Goal: Find specific page/section: Find specific page/section

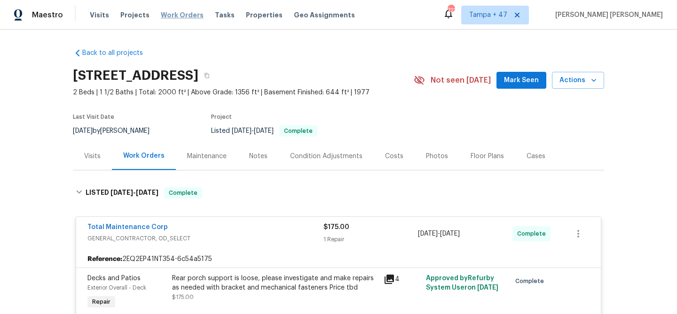
scroll to position [434, 0]
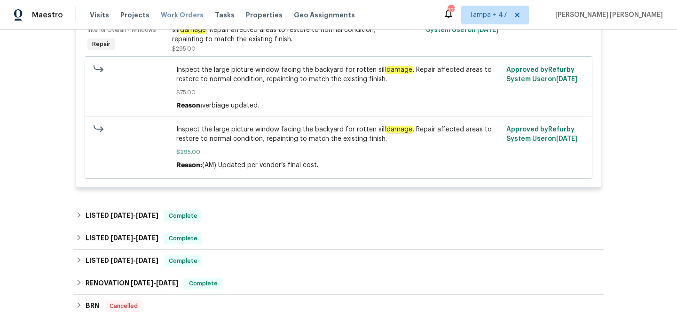
click at [176, 14] on span "Work Orders" at bounding box center [182, 14] width 43 height 9
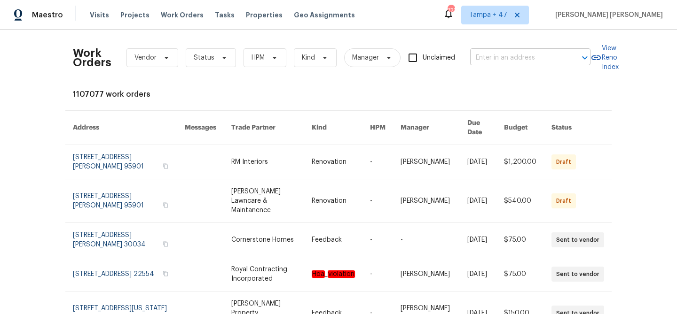
click at [537, 63] on input "text" at bounding box center [517, 58] width 94 height 15
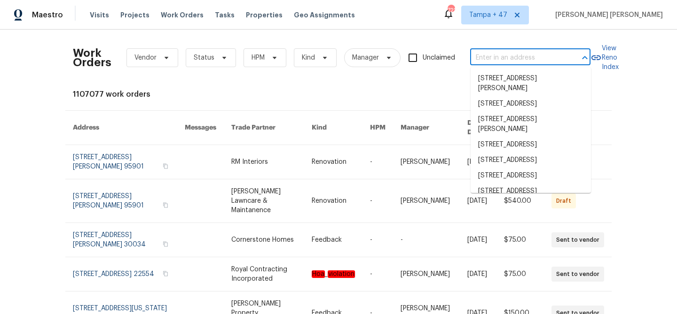
paste input "6547 N 73rd Dr, Glendale, AZ 85303"
type input "6547 N 73rd Dr, Glendale, AZ 85303"
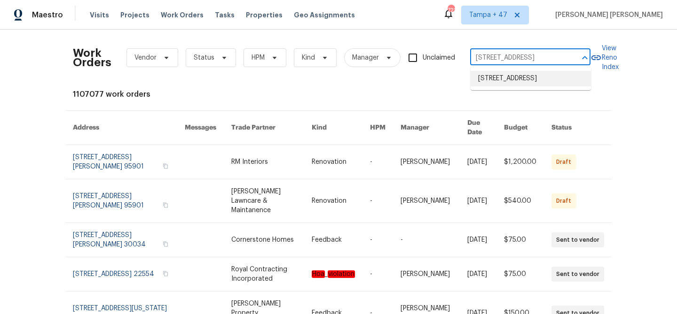
click at [530, 79] on li "6547 N 73rd Dr, Glendale, AZ 85303" at bounding box center [531, 79] width 120 height 16
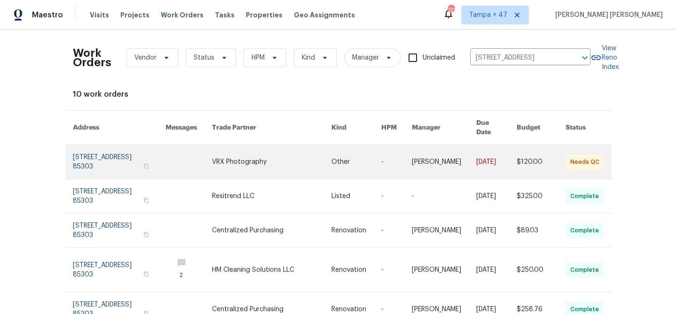
click at [463, 159] on link at bounding box center [444, 162] width 64 height 34
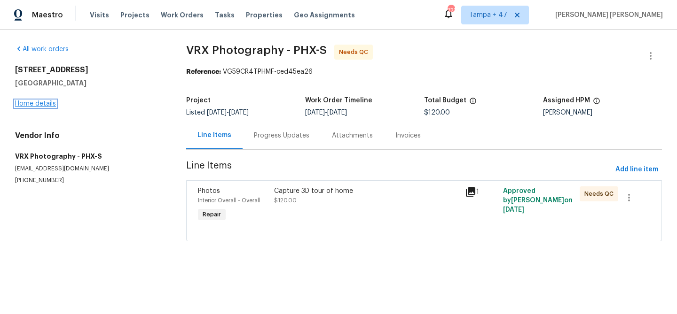
click at [42, 104] on link "Home details" at bounding box center [35, 104] width 41 height 7
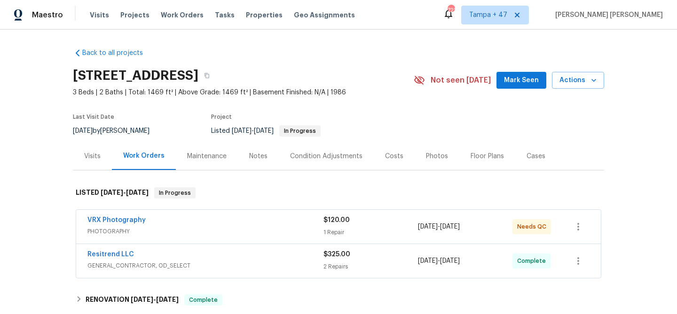
scroll to position [66, 0]
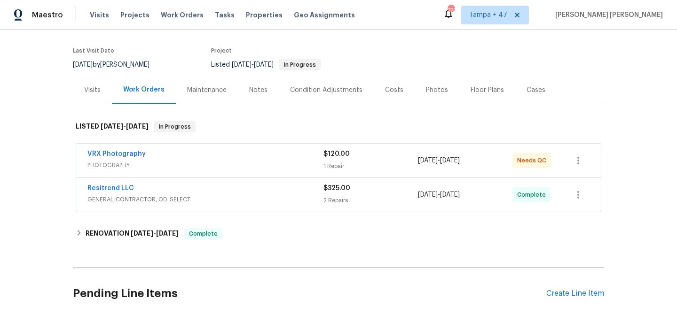
click at [282, 189] on div "Resitrend LLC" at bounding box center [205, 189] width 236 height 11
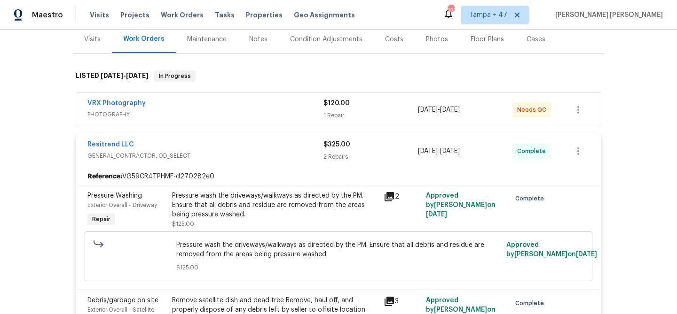
scroll to position [95, 0]
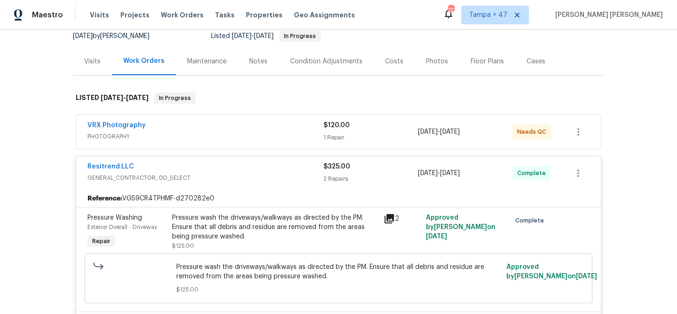
click at [277, 134] on span "PHOTOGRAPHY" at bounding box center [205, 136] width 236 height 9
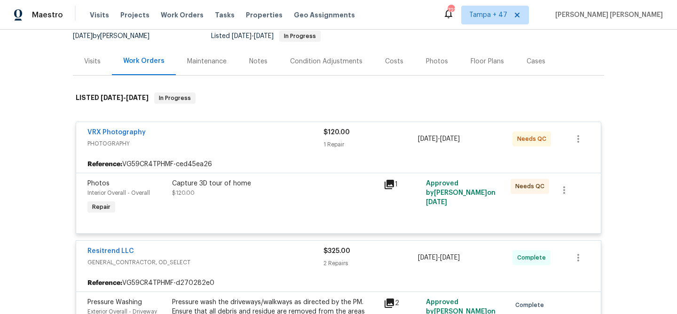
scroll to position [197, 0]
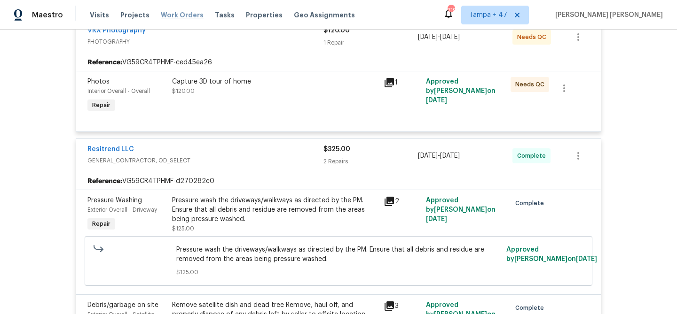
click at [177, 11] on span "Work Orders" at bounding box center [182, 14] width 43 height 9
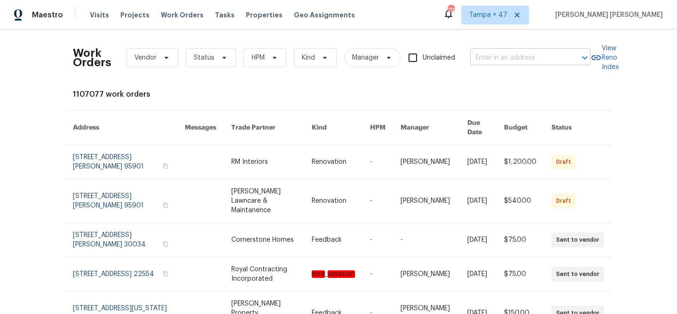
click at [492, 55] on input "text" at bounding box center [517, 58] width 94 height 15
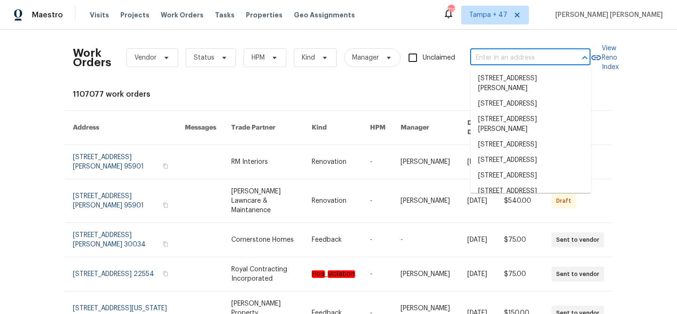
paste input "[STREET_ADDRESS][US_STATE]"
type input "[STREET_ADDRESS][US_STATE]"
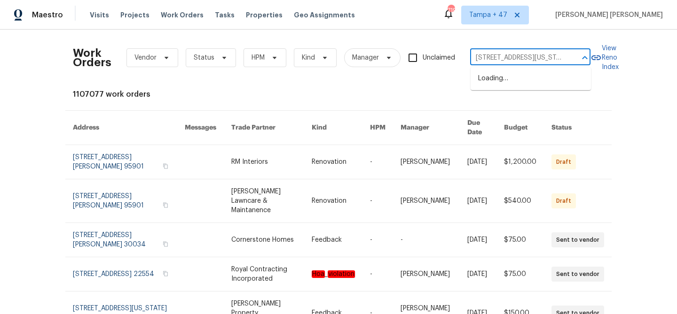
scroll to position [0, 55]
click at [515, 73] on li "[STREET_ADDRESS][US_STATE]" at bounding box center [531, 79] width 120 height 16
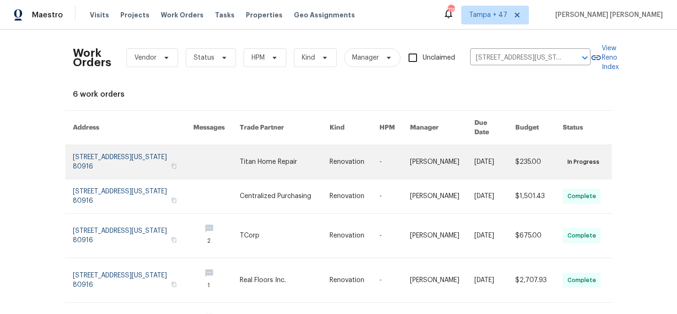
click at [485, 146] on link at bounding box center [494, 162] width 41 height 34
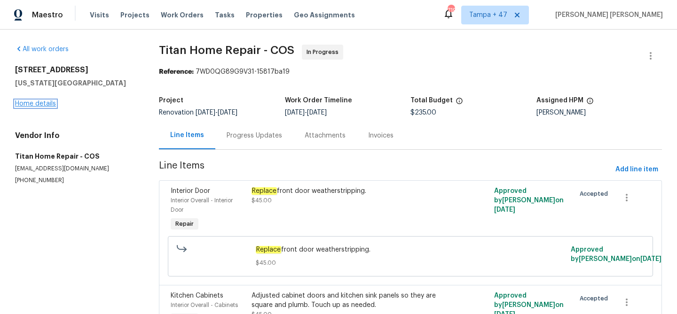
click at [42, 104] on link "Home details" at bounding box center [35, 104] width 41 height 7
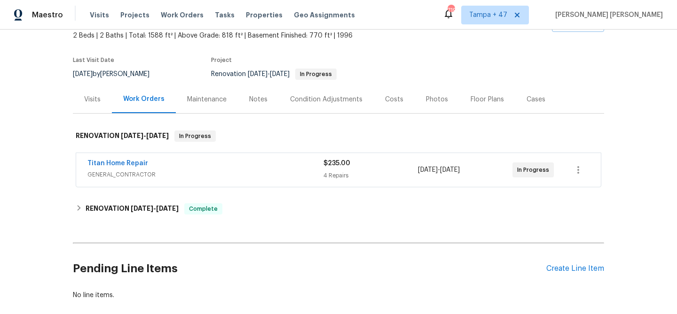
scroll to position [107, 0]
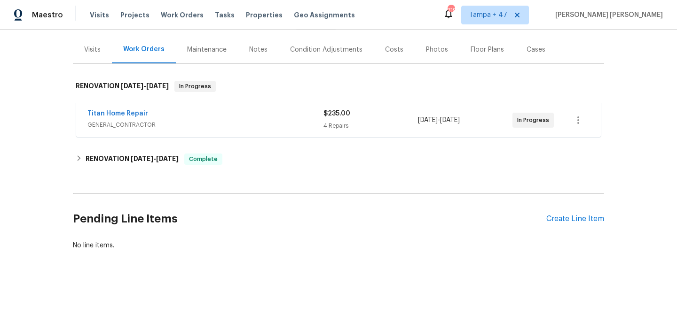
click at [100, 51] on div "Visits" at bounding box center [92, 49] width 16 height 9
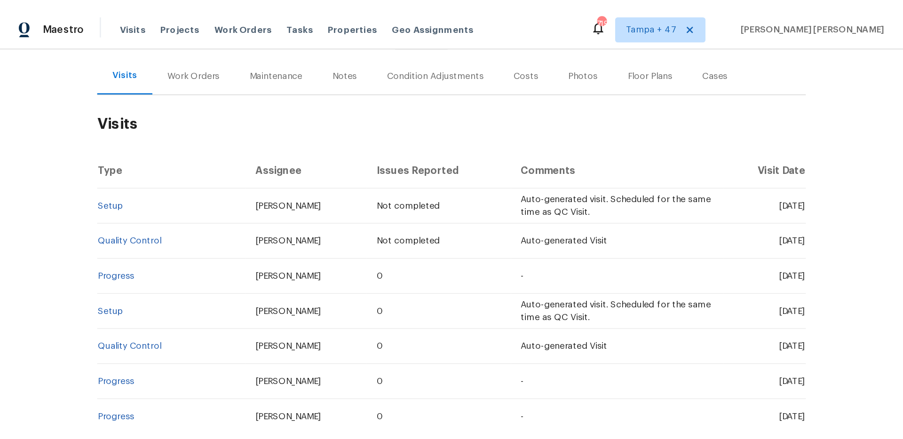
scroll to position [118, 0]
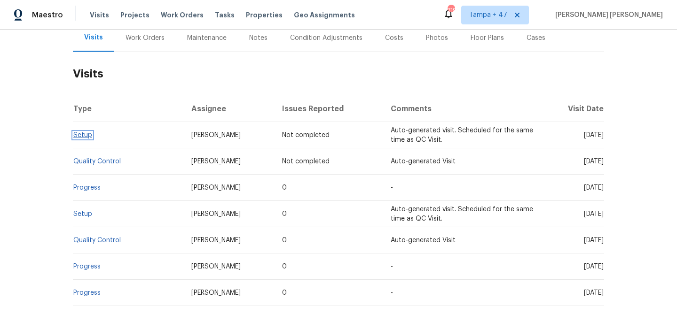
click at [84, 136] on link "Setup" at bounding box center [82, 135] width 19 height 7
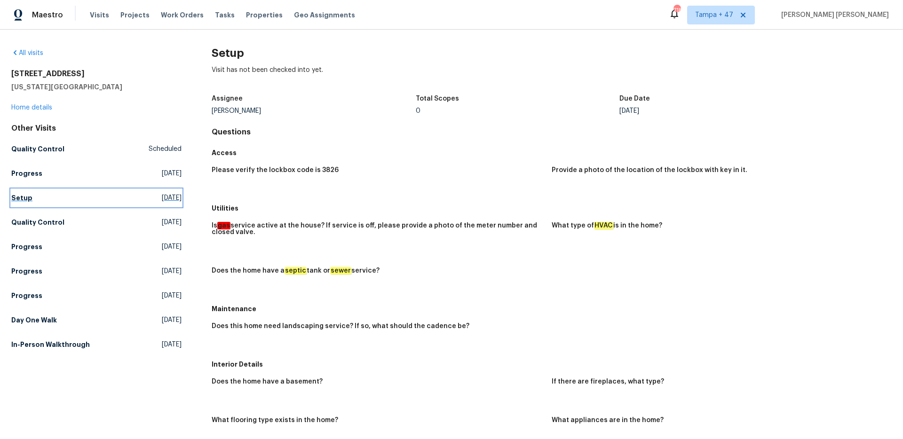
click at [30, 200] on h5 "Setup" at bounding box center [21, 197] width 21 height 9
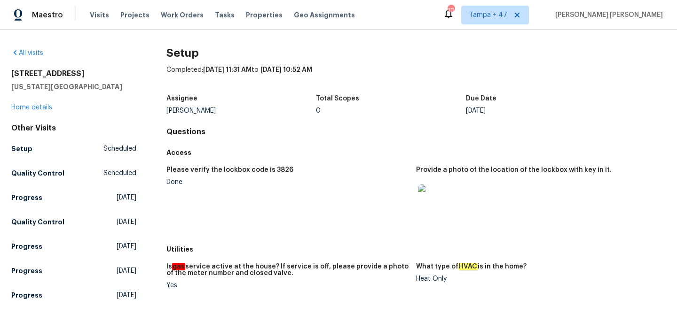
scroll to position [112, 0]
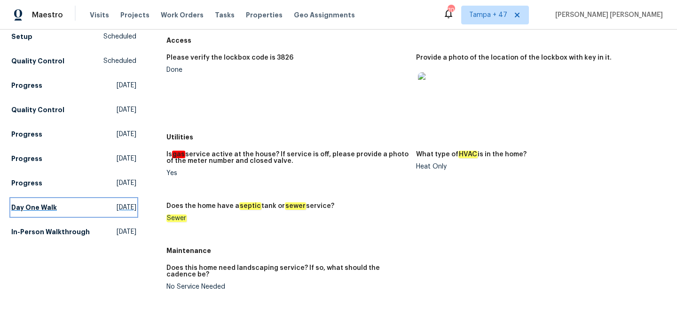
click at [37, 207] on h5 "Day One Walk" at bounding box center [34, 207] width 46 height 9
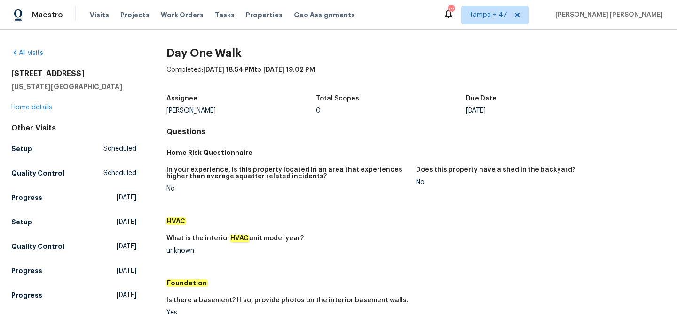
scroll to position [294, 0]
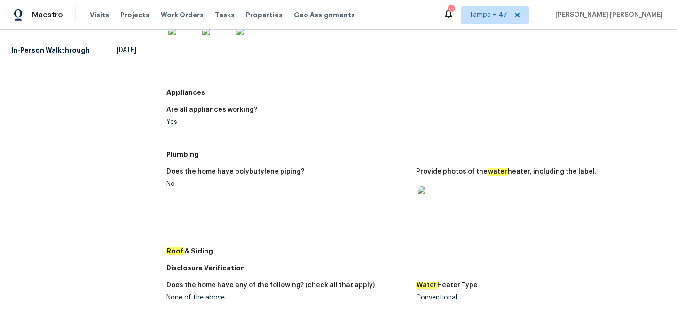
click at [440, 212] on img at bounding box center [433, 202] width 30 height 30
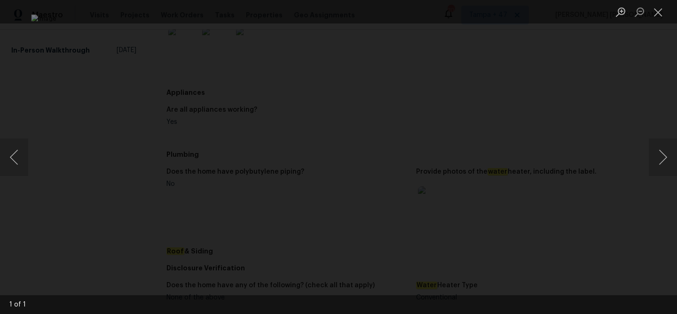
click at [352, 162] on img "Lightbox" at bounding box center [338, 157] width 614 height 285
click at [352, 162] on img "Lightbox" at bounding box center [325, 152] width 1234 height 573
click at [623, 118] on div "Lightbox" at bounding box center [338, 157] width 677 height 314
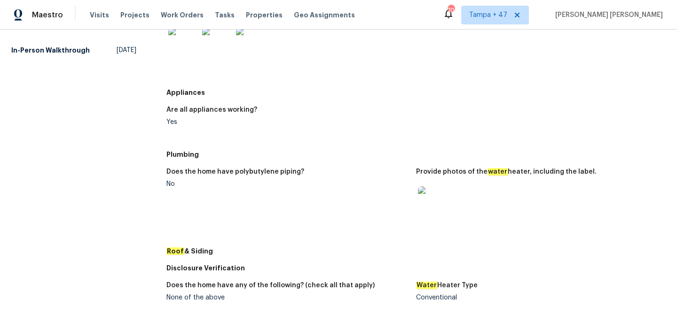
scroll to position [106, 0]
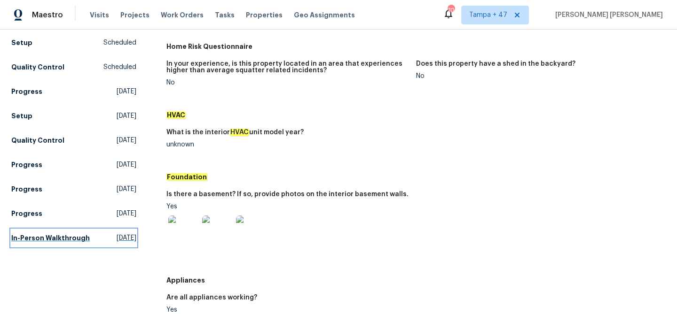
click at [71, 233] on link "In-Person Walkthrough Fri, Aug 01 2025" at bounding box center [73, 238] width 125 height 17
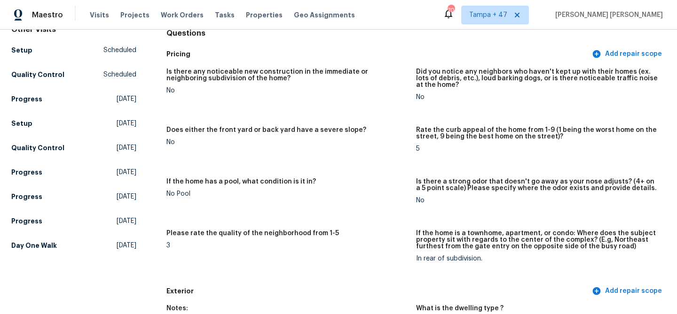
scroll to position [100, 0]
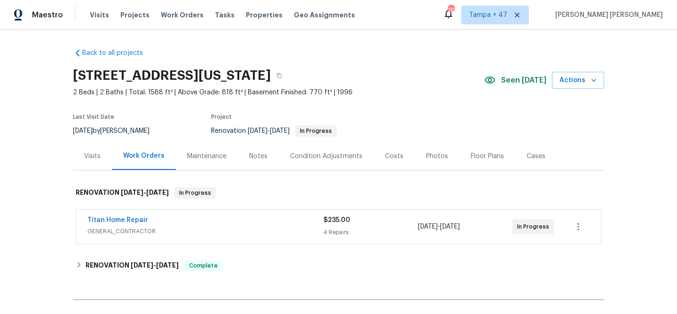
scroll to position [102, 0]
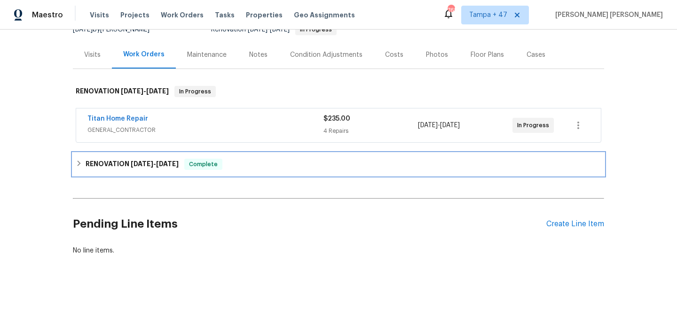
click at [168, 164] on span "[DATE]" at bounding box center [167, 164] width 23 height 7
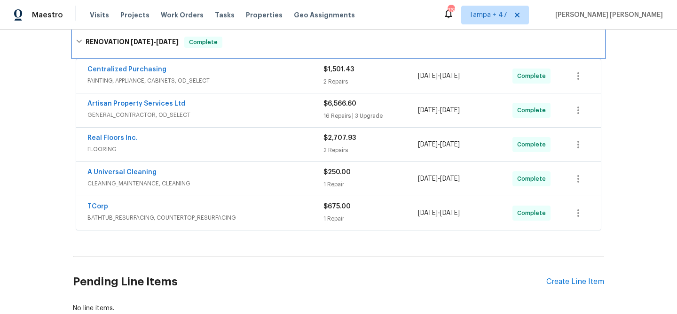
scroll to position [238, 0]
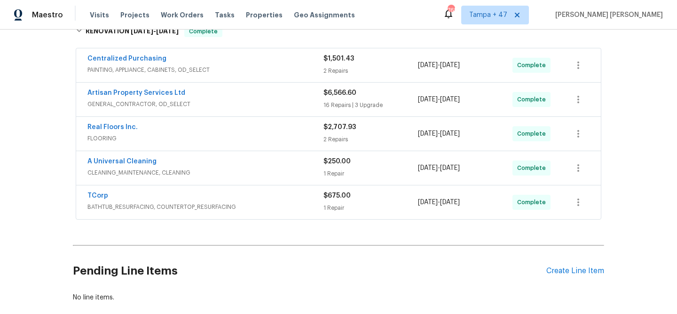
click at [304, 202] on div "TCorp" at bounding box center [205, 196] width 236 height 11
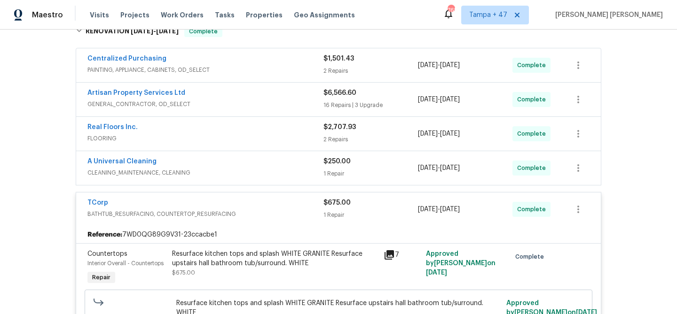
click at [315, 161] on div "A Universal Cleaning" at bounding box center [205, 162] width 236 height 11
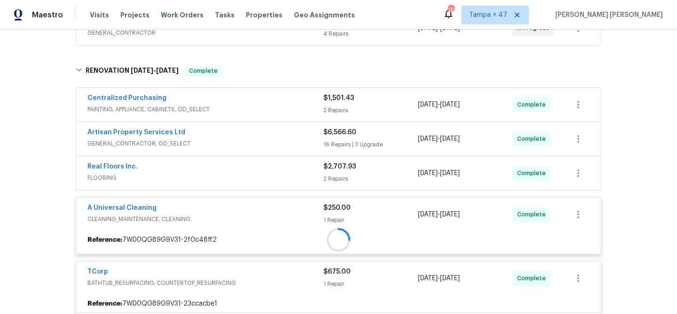
scroll to position [197, 0]
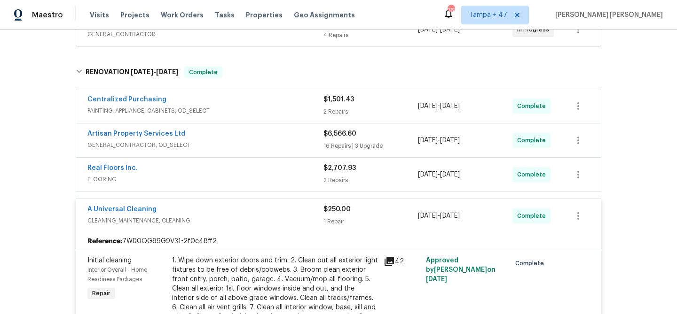
click at [305, 169] on div "Real Floors Inc." at bounding box center [205, 169] width 236 height 11
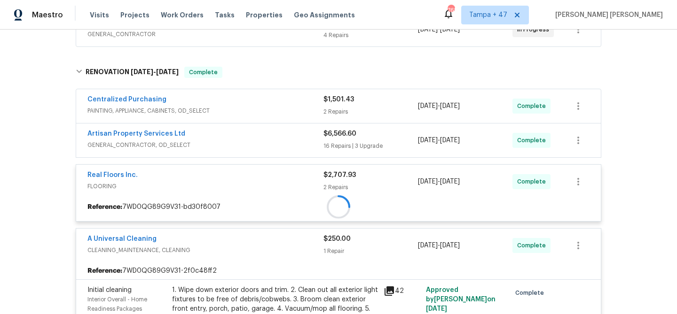
scroll to position [176, 0]
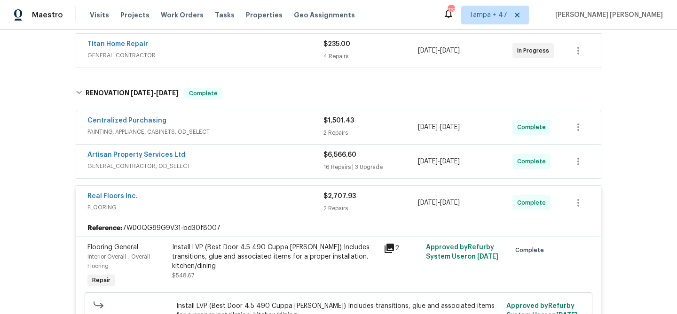
click at [306, 163] on span "GENERAL_CONTRACTOR, OD_SELECT" at bounding box center [205, 166] width 236 height 9
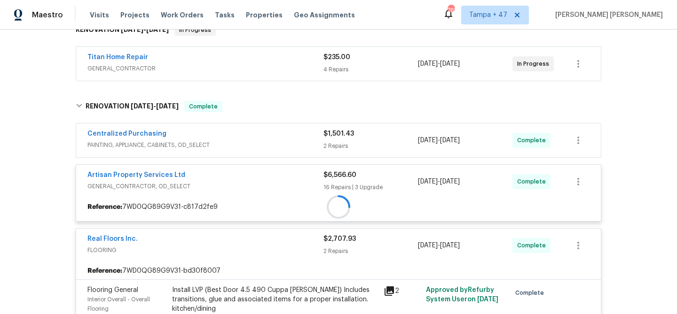
scroll to position [161, 0]
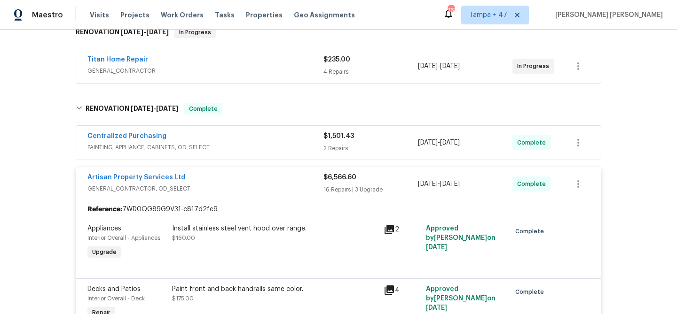
click at [313, 143] on span "PAINTING, APPLIANCE, CABINETS, OD_SELECT" at bounding box center [205, 147] width 236 height 9
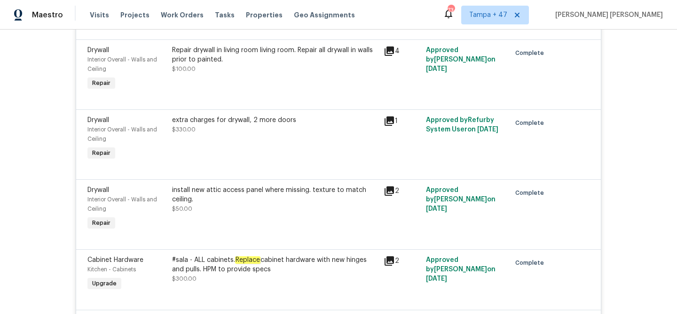
scroll to position [1468, 0]
